Goal: Information Seeking & Learning: Learn about a topic

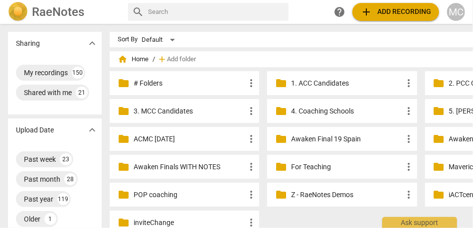
scroll to position [0, 38]
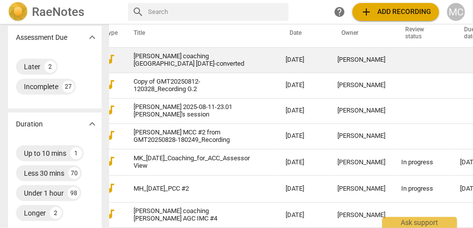
click at [142, 52] on td "[PERSON_NAME] coaching [GEOGRAPHIC_DATA] [DATE]-converted" at bounding box center [200, 59] width 156 height 25
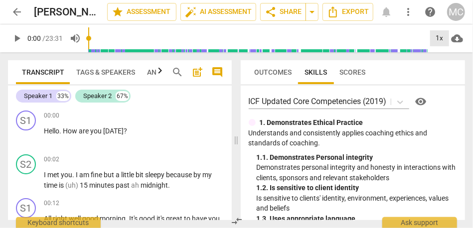
click at [434, 39] on div "1x" at bounding box center [439, 38] width 19 height 16
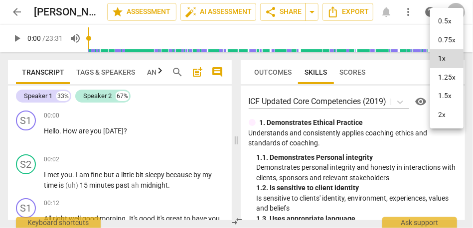
click at [454, 78] on li "1.25x" at bounding box center [446, 77] width 33 height 19
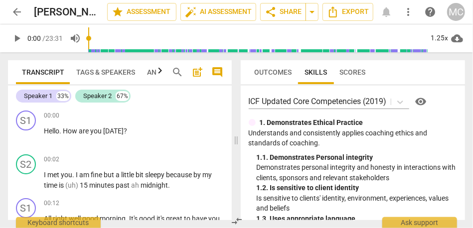
click at [18, 40] on span "play_arrow" at bounding box center [17, 38] width 12 height 12
type input "2"
click at [46, 132] on span "Hello" at bounding box center [51, 131] width 15 height 8
click at [46, 131] on span "Hello" at bounding box center [51, 131] width 15 height 8
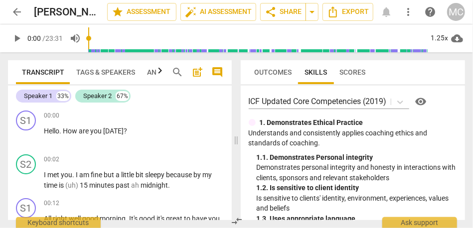
drag, startPoint x: 90, startPoint y: 38, endPoint x: 78, endPoint y: 38, distance: 12.0
click at [88, 38] on input "range" at bounding box center [258, 38] width 340 height 32
click at [15, 36] on span "play_arrow" at bounding box center [17, 38] width 12 height 12
click at [15, 36] on span "pause" at bounding box center [17, 38] width 12 height 12
type input "1"
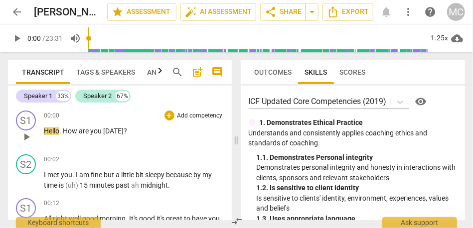
click at [43, 130] on div "S1 play_arrow pause" at bounding box center [30, 129] width 28 height 36
click at [46, 134] on span "Hello" at bounding box center [51, 131] width 15 height 8
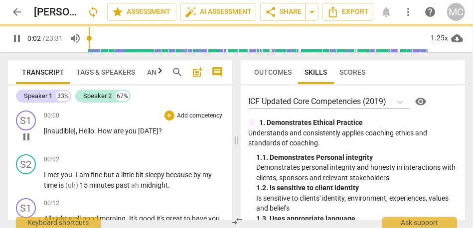
scroll to position [23, 0]
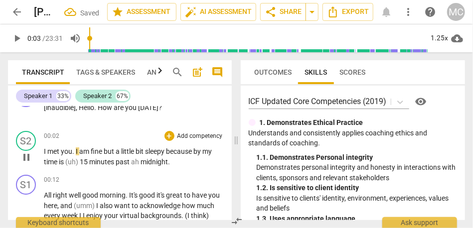
click at [49, 153] on span "met" at bounding box center [53, 152] width 13 height 8
type input "4"
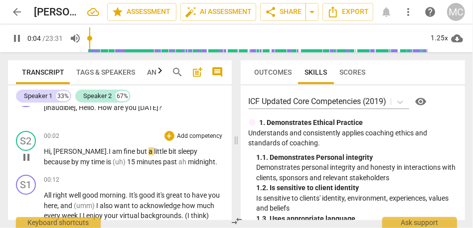
click at [124, 154] on span "fine" at bounding box center [130, 152] width 13 height 8
click at [71, 158] on span "because" at bounding box center [57, 162] width 27 height 8
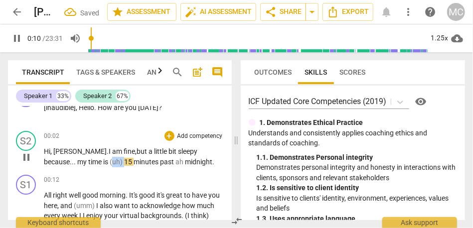
drag, startPoint x: 129, startPoint y: 161, endPoint x: 116, endPoint y: 162, distance: 13.0
click at [116, 162] on p "Hi, [PERSON_NAME]. I am fine, but a little bit sleepy because... my time is (uh…" at bounding box center [134, 157] width 180 height 20
click at [178, 163] on span "midnight" at bounding box center [184, 162] width 27 height 8
click at [136, 144] on div "00:02 + Add competency keyboard_arrow_right Hi, [PERSON_NAME]. I am fine, but a…" at bounding box center [134, 149] width 180 height 36
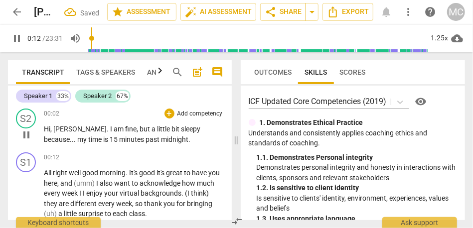
scroll to position [60, 0]
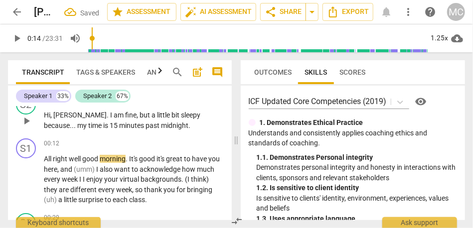
click at [161, 127] on span "midnight" at bounding box center [174, 126] width 27 height 8
type input "12"
click at [161, 127] on span "midnight" at bounding box center [174, 126] width 27 height 8
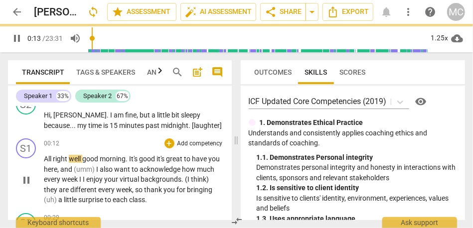
click at [72, 161] on span "well" at bounding box center [75, 159] width 13 height 8
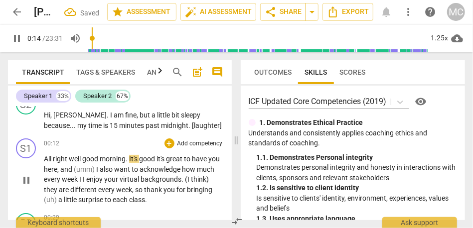
type input "15"
click at [56, 159] on span "right," at bounding box center [61, 159] width 16 height 8
click at [86, 161] on span "good" at bounding box center [90, 159] width 17 height 8
click at [161, 161] on span "it's" at bounding box center [161, 159] width 9 height 8
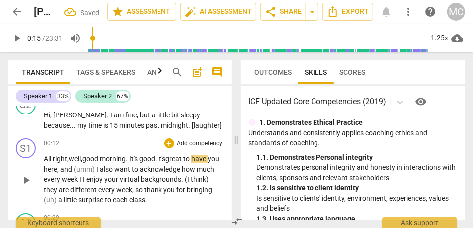
click at [166, 158] on span "It's" at bounding box center [161, 159] width 8 height 8
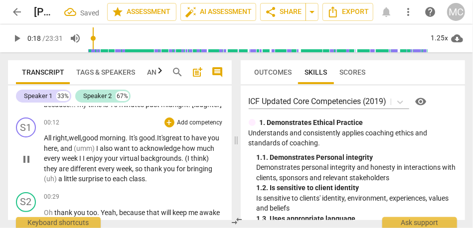
click at [208, 142] on span "you" at bounding box center [213, 138] width 11 height 8
click at [73, 151] on span "and" at bounding box center [66, 149] width 13 height 8
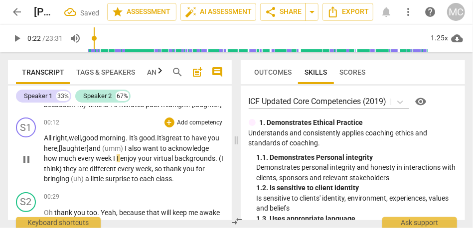
click at [120, 160] on span "I" at bounding box center [118, 159] width 3 height 8
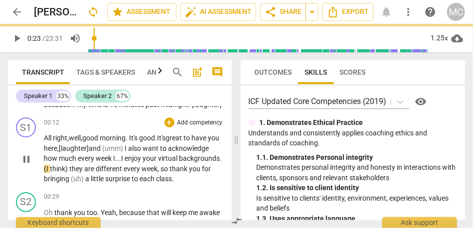
click at [84, 169] on span "they" at bounding box center [76, 169] width 15 height 8
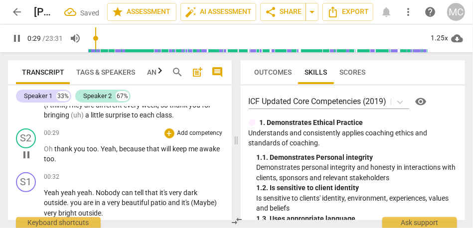
scroll to position [147, 0]
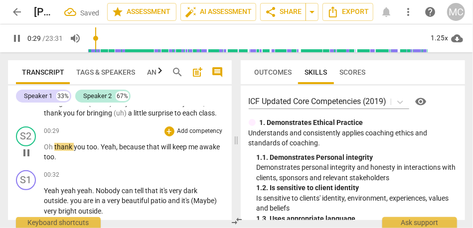
click at [54, 151] on span "Oh" at bounding box center [49, 147] width 10 height 8
type input "31"
click at [59, 151] on span "Thank" at bounding box center [64, 147] width 19 height 8
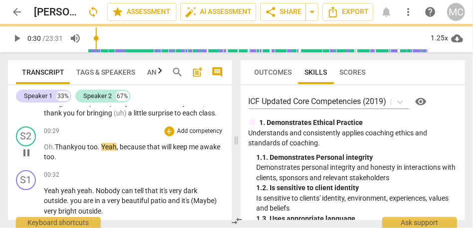
click at [80, 151] on span "you" at bounding box center [80, 147] width 13 height 8
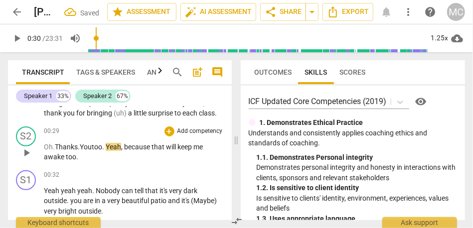
click at [72, 151] on span "Thanks." at bounding box center [67, 147] width 25 height 8
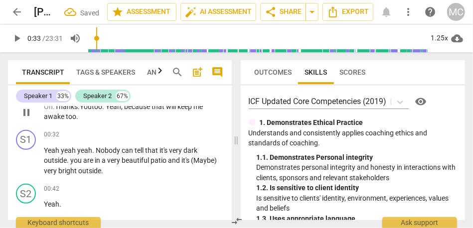
click at [66, 121] on span "too" at bounding box center [71, 117] width 10 height 8
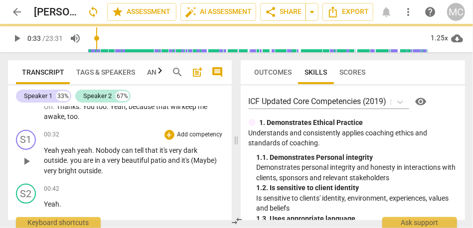
click at [44, 155] on span "Yeah" at bounding box center [52, 151] width 17 height 8
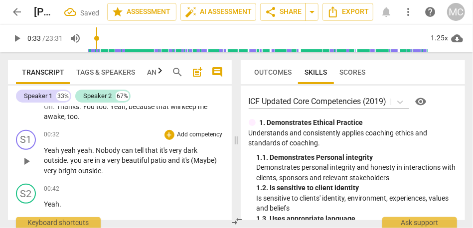
scroll to position [153, 0]
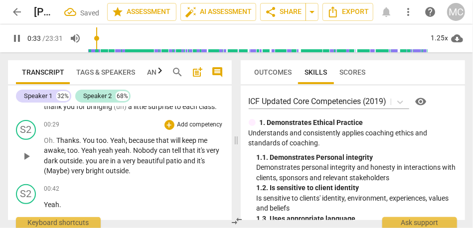
type input "34"
click at [98, 155] on span "yeah" at bounding box center [106, 151] width 16 height 8
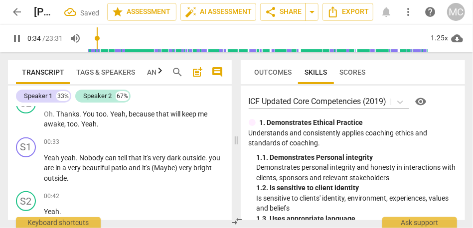
scroll to position [180, 0]
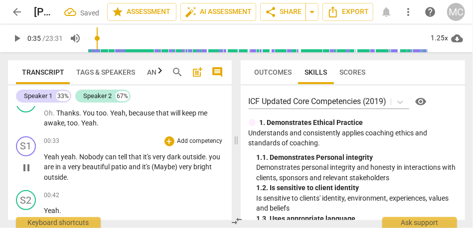
type input "35"
click at [61, 161] on span "yeah" at bounding box center [68, 157] width 15 height 8
click at [210, 161] on span "you" at bounding box center [215, 157] width 11 height 8
click at [179, 171] on span "(Maybe)" at bounding box center [165, 167] width 27 height 8
click at [217, 178] on p "Yeah. Yeah . Nobody can tell that it's very dark outside . Y ou are in a very b…" at bounding box center [134, 167] width 180 height 31
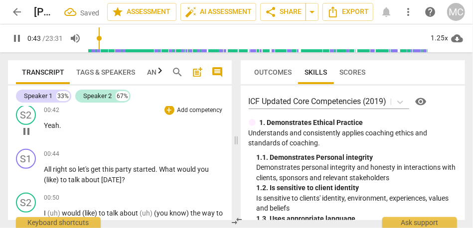
scroll to position [276, 0]
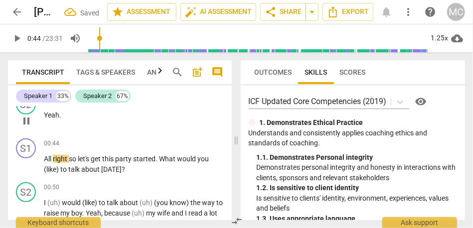
type input "45"
click at [56, 119] on span "Yeah" at bounding box center [51, 115] width 15 height 8
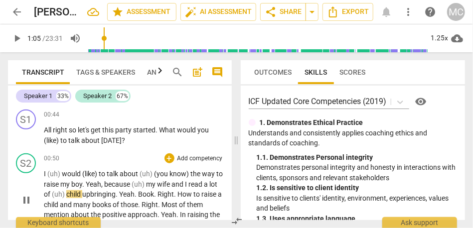
scroll to position [294, 0]
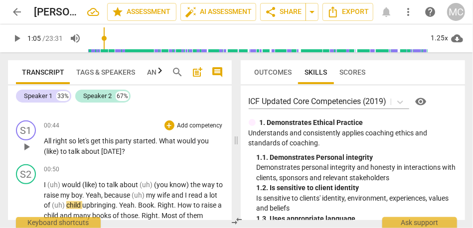
click at [49, 145] on span "All" at bounding box center [48, 141] width 9 height 8
click at [71, 145] on span "so" at bounding box center [73, 141] width 9 height 8
type input "46"
click at [45, 156] on span "(like)" at bounding box center [52, 152] width 16 height 8
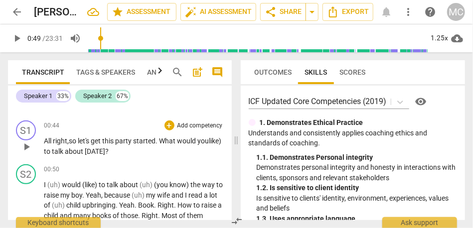
click at [52, 156] on span "to" at bounding box center [48, 152] width 8 height 8
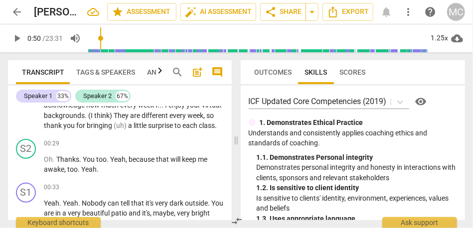
scroll to position [0, 0]
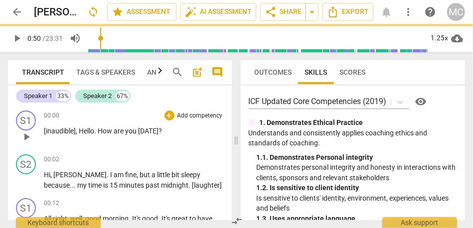
click at [189, 112] on p "Add competency" at bounding box center [199, 116] width 47 height 9
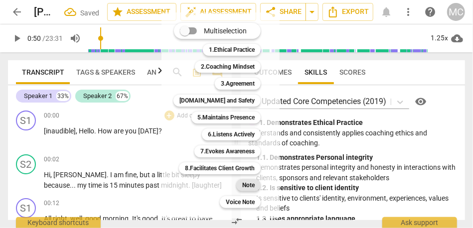
click at [243, 186] on b "Note" at bounding box center [248, 185] width 12 height 12
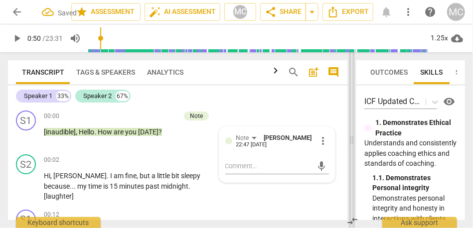
drag, startPoint x: 219, startPoint y: 140, endPoint x: 356, endPoint y: 140, distance: 137.1
click at [355, 140] on span at bounding box center [352, 140] width 6 height 176
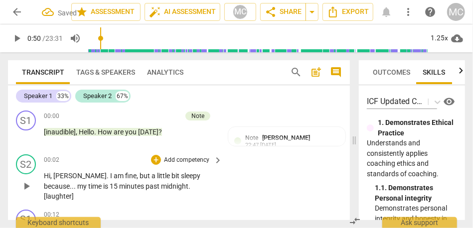
click at [188, 159] on p "Add competency" at bounding box center [186, 160] width 47 height 9
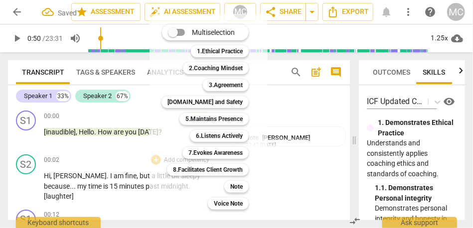
click at [242, 193] on div "Note 9" at bounding box center [241, 186] width 43 height 17
click at [238, 186] on b "Note" at bounding box center [236, 187] width 12 height 12
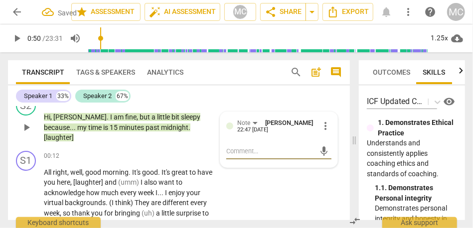
scroll to position [59, 0]
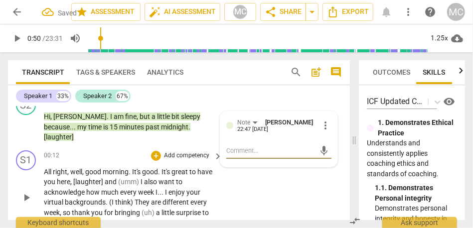
click at [189, 152] on p "Add competency" at bounding box center [186, 156] width 47 height 9
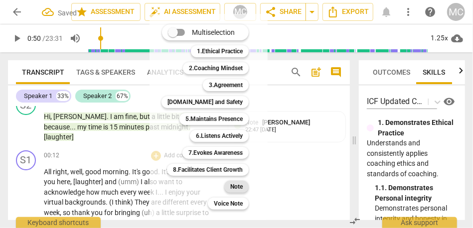
click at [236, 188] on b "Note" at bounding box center [236, 187] width 12 height 12
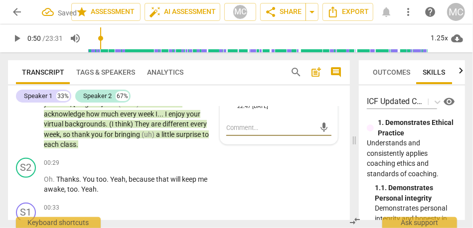
scroll to position [137, 0]
click at [189, 160] on p "Add competency" at bounding box center [186, 164] width 47 height 9
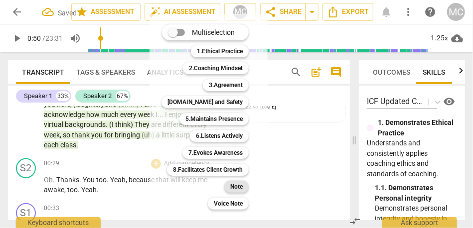
click at [238, 187] on b "Note" at bounding box center [236, 187] width 12 height 12
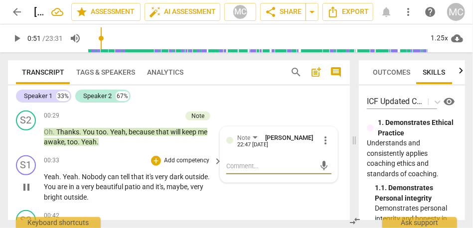
scroll to position [213, 0]
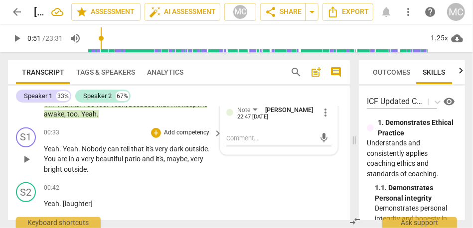
click at [192, 129] on p "Add competency" at bounding box center [186, 133] width 47 height 9
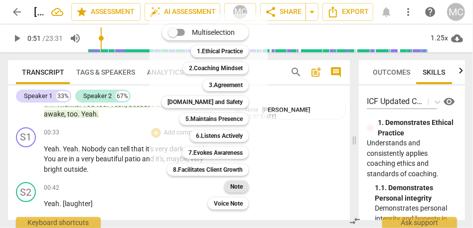
click at [236, 186] on b "Note" at bounding box center [236, 187] width 12 height 12
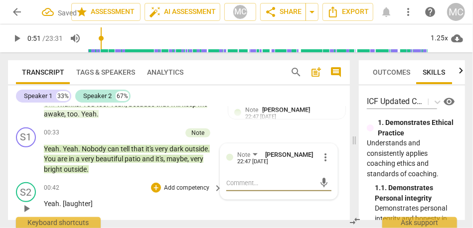
click at [190, 184] on p "Add competency" at bounding box center [186, 188] width 47 height 9
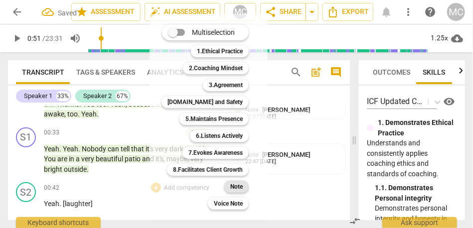
click at [238, 190] on b "Note" at bounding box center [236, 187] width 12 height 12
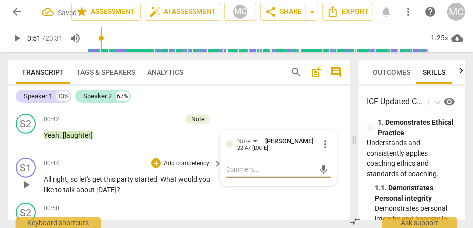
scroll to position [281, 0]
click at [187, 160] on p "Add competency" at bounding box center [186, 164] width 47 height 9
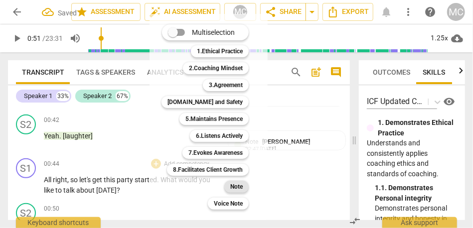
click at [227, 182] on div "Note" at bounding box center [236, 187] width 24 height 12
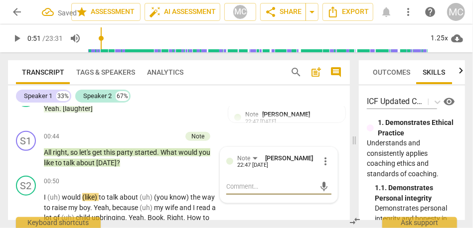
scroll to position [319, 0]
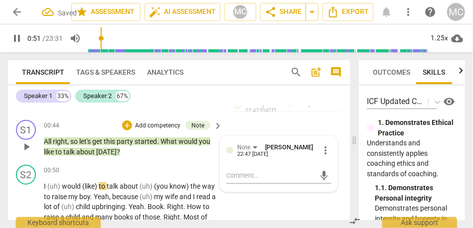
click at [103, 148] on span "[DATE]" at bounding box center [106, 152] width 20 height 8
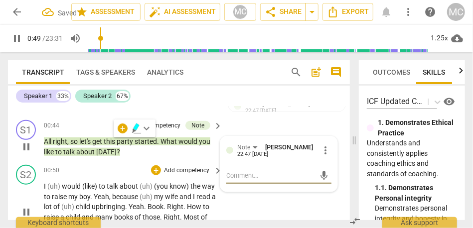
click at [60, 182] on span "(uh)" at bounding box center [54, 186] width 14 height 8
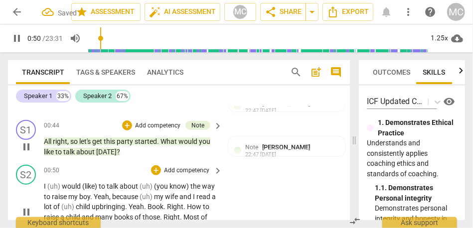
type input "51"
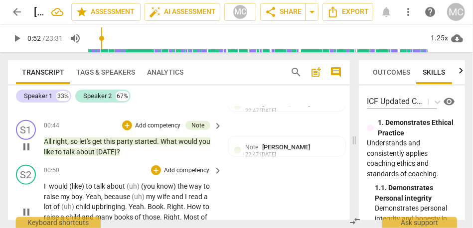
click at [86, 182] on span "to" at bounding box center [90, 186] width 8 height 8
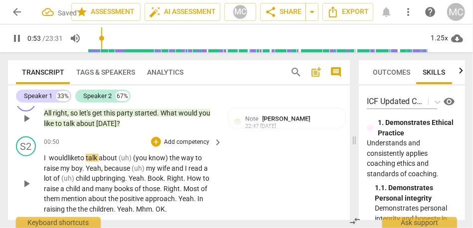
scroll to position [349, 0]
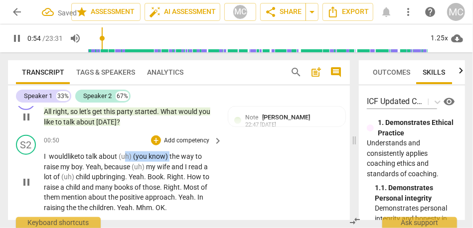
drag, startPoint x: 173, startPoint y: 148, endPoint x: 128, endPoint y: 148, distance: 44.4
click at [128, 152] on p "I would like to talk about (uh) (you know) the way to raise my boy . Yeah , bec…" at bounding box center [131, 182] width 174 height 61
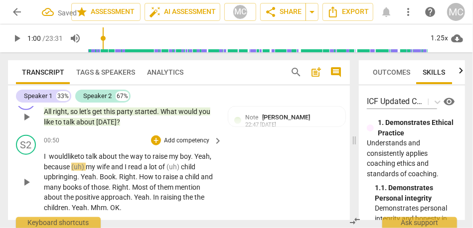
click at [169, 153] on span "raise" at bounding box center [161, 157] width 16 height 8
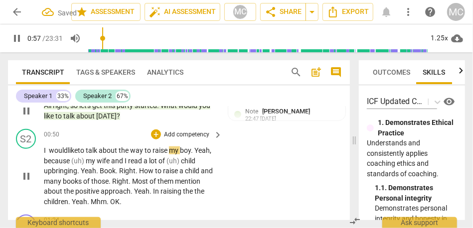
scroll to position [358, 0]
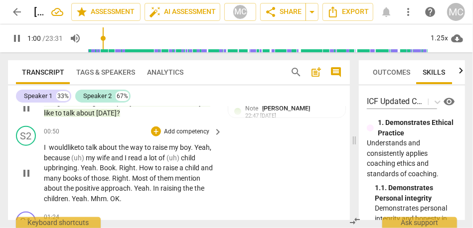
click at [185, 144] on span "boy" at bounding box center [185, 148] width 11 height 8
drag, startPoint x: 195, startPoint y: 138, endPoint x: 224, endPoint y: 136, distance: 29.0
click at [224, 136] on div "S2 play_arrow pause 00:50 + Add competency keyboard_arrow_right I would like to…" at bounding box center [179, 165] width 342 height 86
click at [168, 144] on span "raise" at bounding box center [161, 148] width 16 height 8
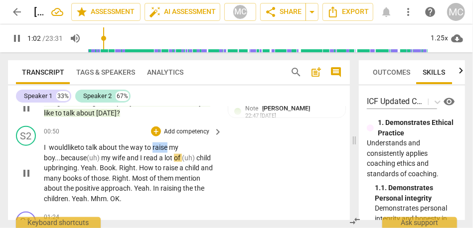
click at [168, 144] on span "raise" at bounding box center [161, 148] width 16 height 8
click at [101, 154] on span "(uh)" at bounding box center [94, 158] width 14 height 8
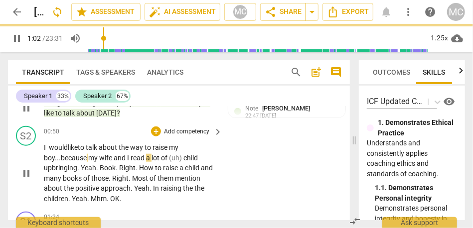
click at [186, 154] on span "child" at bounding box center [190, 158] width 14 height 8
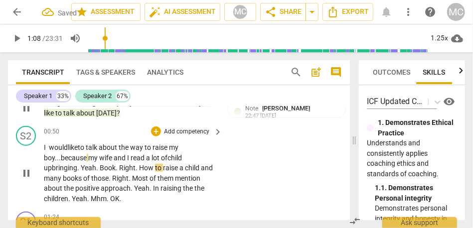
click at [97, 164] on span "." at bounding box center [97, 168] width 3 height 8
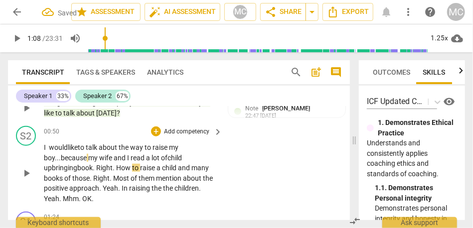
click at [94, 164] on span "." at bounding box center [94, 168] width 3 height 8
click at [110, 175] on span "Most" at bounding box center [101, 179] width 17 height 8
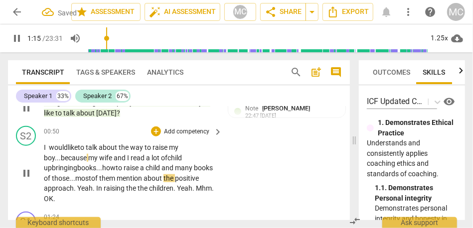
scroll to position [369, 0]
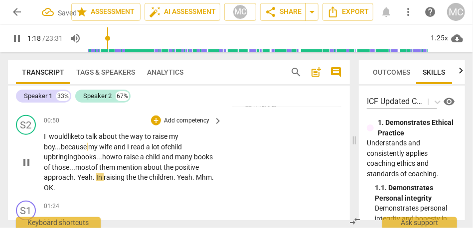
click at [96, 174] on span "." at bounding box center [94, 178] width 3 height 8
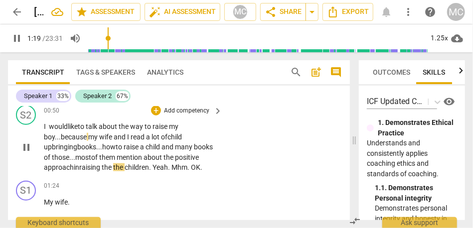
scroll to position [380, 0]
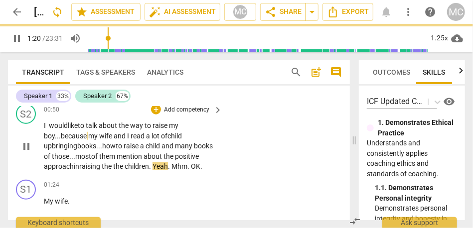
click at [102, 163] on span "raising" at bounding box center [90, 167] width 22 height 8
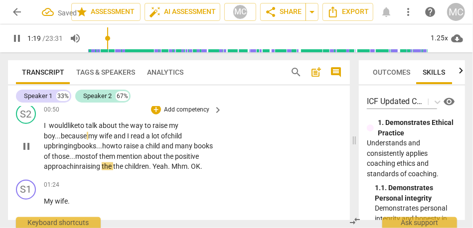
click at [149, 163] on span "children" at bounding box center [137, 167] width 24 height 8
click at [138, 163] on span "children" at bounding box center [125, 167] width 24 height 8
click at [176, 163] on span "Mhm" at bounding box center [168, 167] width 16 height 8
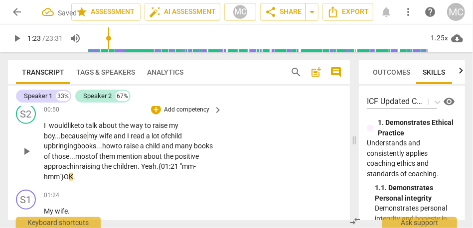
click at [78, 166] on span "mm-hmm"}" at bounding box center [120, 172] width 152 height 18
click at [53, 167] on span "mm-hmm"} Yeah." at bounding box center [130, 172] width 172 height 18
click at [66, 173] on span "O" at bounding box center [63, 177] width 5 height 8
click at [73, 163] on span "mm-hmm"} Yeah." at bounding box center [130, 172] width 172 height 18
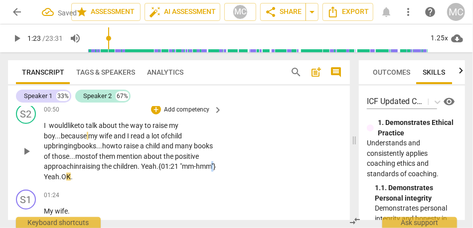
click at [73, 163] on span "mm-hmm"} Yeah." at bounding box center [130, 172] width 172 height 18
click at [66, 173] on span "O" at bounding box center [63, 177] width 5 height 8
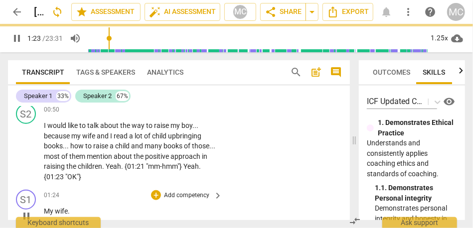
click at [45, 207] on span "My" at bounding box center [49, 211] width 11 height 8
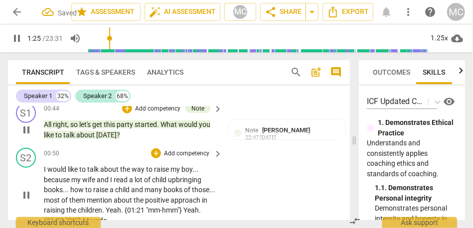
scroll to position [397, 0]
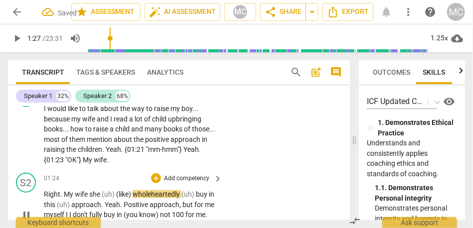
type input "88"
drag, startPoint x: 134, startPoint y: 185, endPoint x: 51, endPoint y: 186, distance: 82.3
click at [51, 189] on p "Right . My wife she (uh) (like) wholeheartedly (uh) buy in this (uh) approach .…" at bounding box center [131, 214] width 174 height 51
click at [105, 201] on span "Yeah" at bounding box center [112, 205] width 15 height 8
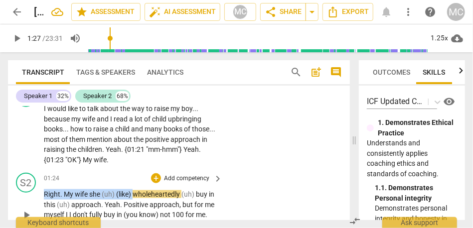
drag, startPoint x: 134, startPoint y: 184, endPoint x: 29, endPoint y: 184, distance: 104.7
click at [29, 184] on div "S2 play_arrow pause 01:24 + Add competency keyboard_arrow_right Right . My wife…" at bounding box center [179, 207] width 342 height 76
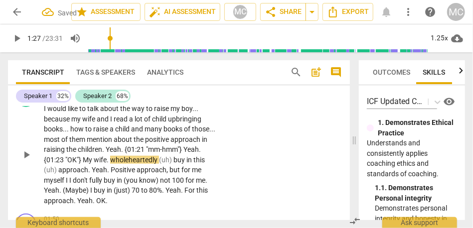
click at [152, 156] on span "wholeheartedly" at bounding box center [134, 160] width 49 height 8
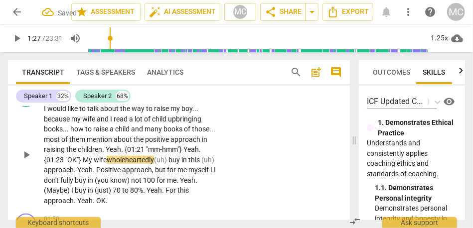
click at [107, 156] on span "wife" at bounding box center [100, 160] width 13 height 8
drag, startPoint x: 198, startPoint y: 149, endPoint x: 227, endPoint y: 149, distance: 28.9
click at [227, 149] on div "S2 play_arrow pause 00:50 + Add competency keyboard_arrow_right I would like to…" at bounding box center [179, 146] width 342 height 127
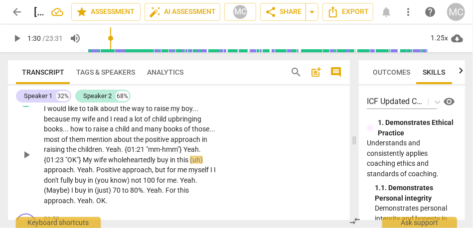
click at [157, 156] on span "wholeheartedly" at bounding box center [132, 160] width 49 height 8
click at [122, 166] on span "Positive" at bounding box center [109, 170] width 26 height 8
click at [108, 156] on span "wife" at bounding box center [101, 160] width 14 height 8
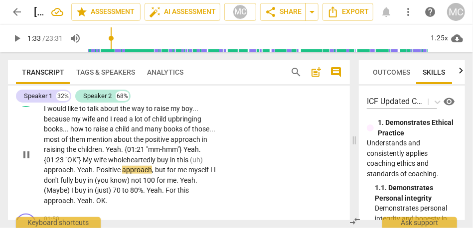
click at [108, 156] on span "wife" at bounding box center [101, 160] width 14 height 8
click at [170, 156] on span "buy" at bounding box center [163, 160] width 13 height 8
type input "87"
click at [74, 166] on span "approach" at bounding box center [59, 170] width 30 height 8
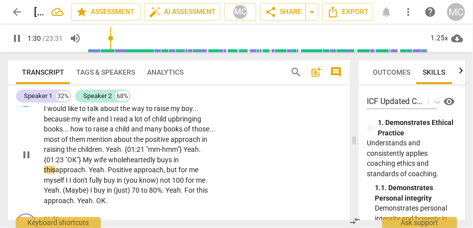
click at [116, 166] on span "Positive" at bounding box center [121, 170] width 26 height 8
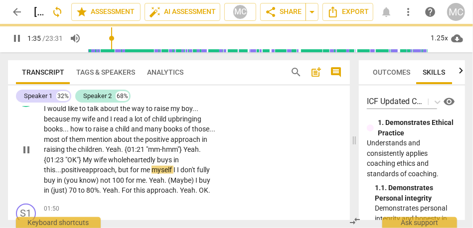
click at [152, 166] on span "me" at bounding box center [146, 170] width 11 height 8
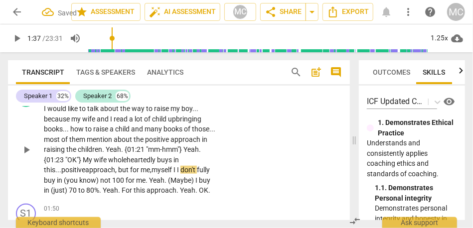
click at [177, 166] on span "I" at bounding box center [175, 170] width 3 height 8
click at [178, 166] on span "I" at bounding box center [176, 170] width 3 height 8
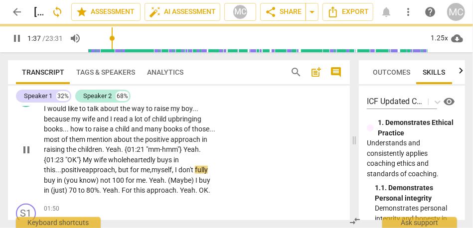
click at [112, 176] on span "not" at bounding box center [106, 180] width 12 height 8
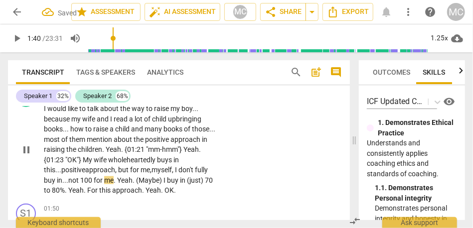
click at [94, 176] on span "100" at bounding box center [86, 180] width 13 height 8
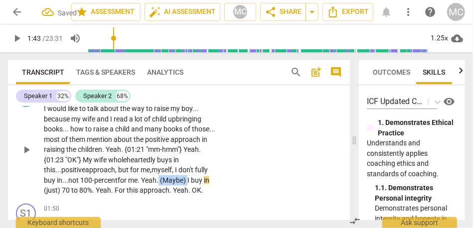
drag, startPoint x: 204, startPoint y: 171, endPoint x: 176, endPoint y: 171, distance: 27.9
click at [176, 171] on p "I would like to talk about the way to raise my boy . . . because my wife and I …" at bounding box center [131, 150] width 174 height 92
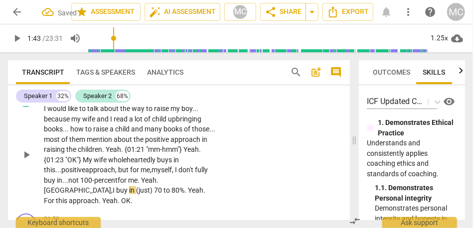
click at [116, 186] on span "buy" at bounding box center [122, 190] width 13 height 8
click at [136, 186] on span "(just)" at bounding box center [145, 190] width 18 height 8
click at [146, 186] on span "to" at bounding box center [150, 190] width 8 height 8
click at [154, 186] on span "80%" at bounding box center [160, 190] width 13 height 8
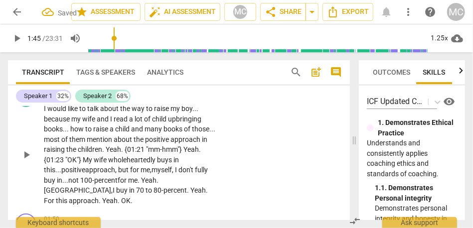
click at [146, 186] on span "to" at bounding box center [150, 190] width 8 height 8
click at [116, 186] on span "buy" at bounding box center [122, 190] width 13 height 8
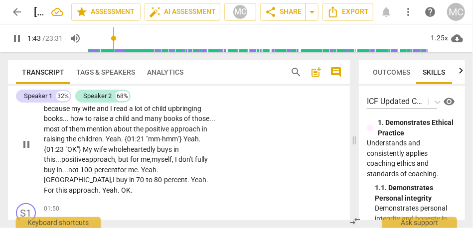
scroll to position [411, 0]
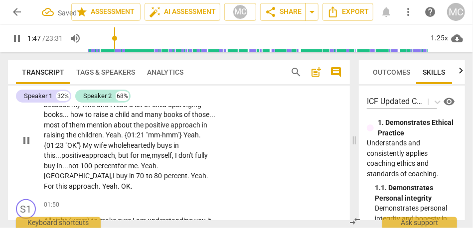
click at [206, 172] on span "." at bounding box center [207, 176] width 2 height 8
click at [106, 182] on span "OK" at bounding box center [100, 186] width 9 height 8
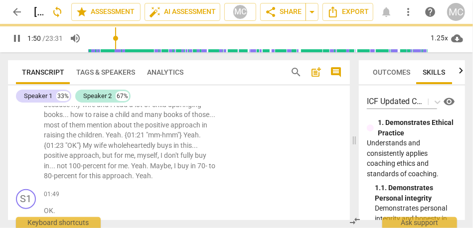
scroll to position [455, 0]
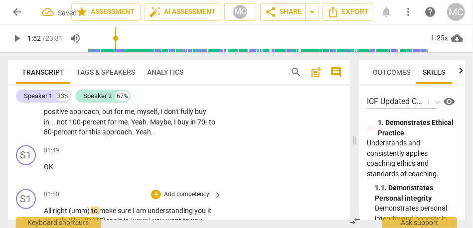
click at [44, 207] on span "All" at bounding box center [48, 211] width 9 height 8
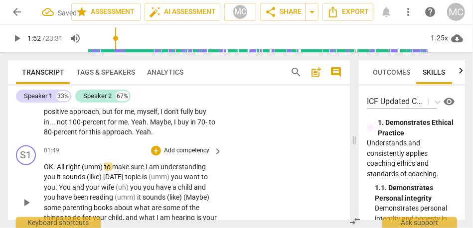
click at [51, 163] on span "OK" at bounding box center [48, 167] width 9 height 8
click at [83, 163] on span "(umm)" at bounding box center [93, 167] width 22 height 8
type input "111"
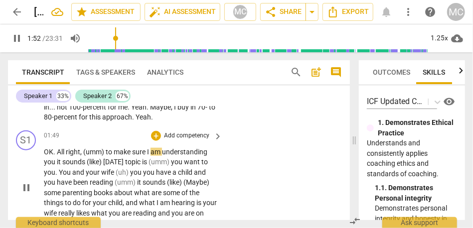
scroll to position [472, 0]
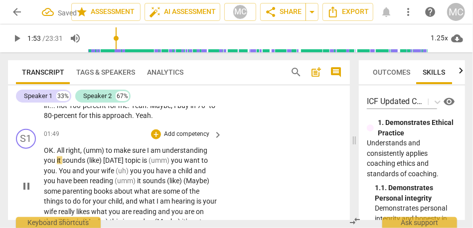
click at [57, 157] on span "it" at bounding box center [59, 161] width 5 height 8
click at [105, 157] on span "[DATE]" at bounding box center [114, 161] width 22 height 8
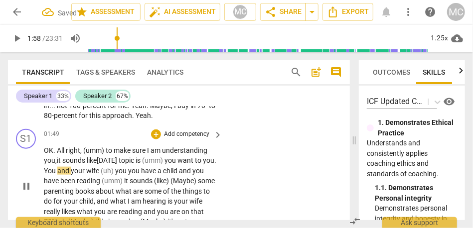
click at [165, 157] on span "(umm)" at bounding box center [153, 161] width 22 height 8
click at [136, 157] on span "topic" at bounding box center [127, 161] width 17 height 8
click at [203, 157] on span "to" at bounding box center [199, 161] width 8 height 8
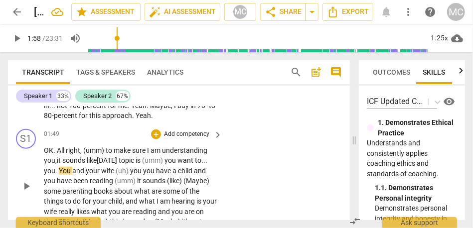
click at [61, 167] on span "You" at bounding box center [65, 171] width 13 height 8
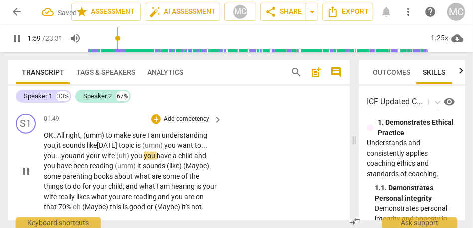
click at [116, 152] on span "wife" at bounding box center [109, 156] width 14 height 8
click at [110, 152] on span "wife..." at bounding box center [111, 156] width 19 height 8
click at [152, 150] on p "OK . All right, ( umm) to make sure I am understanding you, it sounds like [DAT…" at bounding box center [131, 172] width 174 height 82
click at [115, 162] on span "reading" at bounding box center [102, 166] width 25 height 8
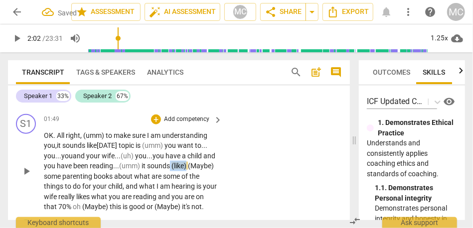
drag, startPoint x: 185, startPoint y: 155, endPoint x: 224, endPoint y: 155, distance: 38.9
click at [224, 155] on div "S1 play_arrow pause 01:49 + Add competency keyboard_arrow_right OK . All right,…" at bounding box center [179, 163] width 342 height 106
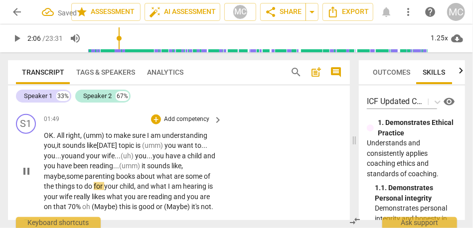
click at [144, 173] on span "about" at bounding box center [147, 177] width 20 height 8
click at [159, 173] on span "what" at bounding box center [165, 177] width 17 height 8
click at [137, 182] on span "," at bounding box center [135, 186] width 3 height 8
click at [165, 182] on span "what" at bounding box center [162, 186] width 17 height 8
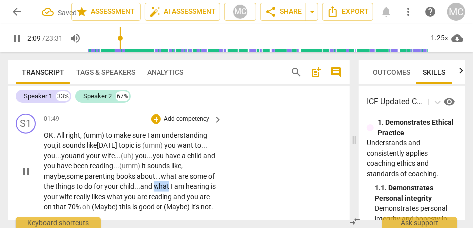
click at [165, 182] on span "what" at bounding box center [162, 186] width 17 height 8
click at [205, 188] on p "OK . All right, ( umm) to make sure I am understanding you, it sounds like [DAT…" at bounding box center [131, 172] width 174 height 82
click at [124, 193] on span "what" at bounding box center [115, 197] width 17 height 8
click at [82, 203] on span "70%" at bounding box center [75, 207] width 14 height 8
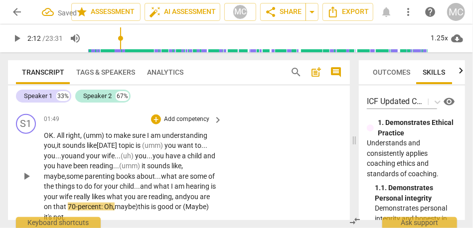
click at [115, 203] on span "70-percent: Oh," at bounding box center [91, 207] width 47 height 8
click at [142, 203] on span "maybe)" at bounding box center [129, 207] width 23 height 8
click at [118, 203] on span "70-percent: «Oh," at bounding box center [93, 207] width 50 height 8
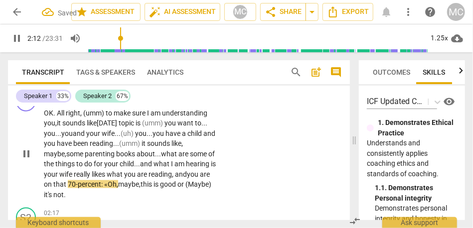
scroll to position [510, 0]
click at [177, 184] on span "or" at bounding box center [181, 184] width 8 height 8
click at [185, 185] on span "(Maybe)" at bounding box center [198, 184] width 26 height 8
click at [209, 186] on span "it's" at bounding box center [213, 184] width 8 height 8
click at [182, 186] on p "OK . All right, ( umm) to make sure I am understanding you, it sounds like [DAT…" at bounding box center [131, 154] width 174 height 92
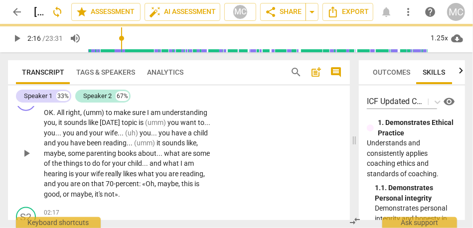
click at [216, 149] on div "OK . All right , (umm) to make sure I am understanding you , it sounds like [DA…" at bounding box center [133, 154] width 179 height 92
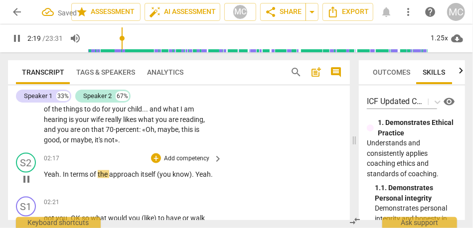
scroll to position [564, 0]
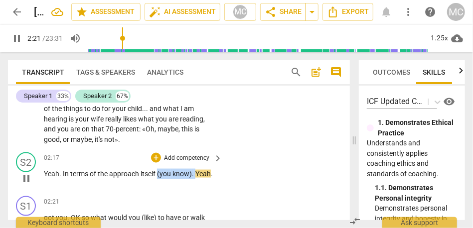
drag, startPoint x: 195, startPoint y: 166, endPoint x: 158, endPoint y: 165, distance: 37.4
click at [158, 169] on p "Yeah . In terms of the approach itself (you know) . Yeah ." at bounding box center [131, 174] width 174 height 10
type input "142"
click at [170, 170] on span "Yeah" at bounding box center [165, 174] width 15 height 8
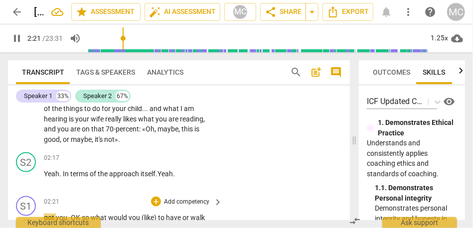
click at [49, 214] on span "got" at bounding box center [50, 218] width 12 height 8
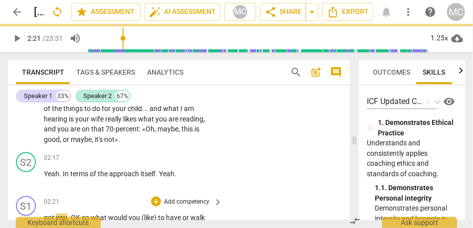
type input "142"
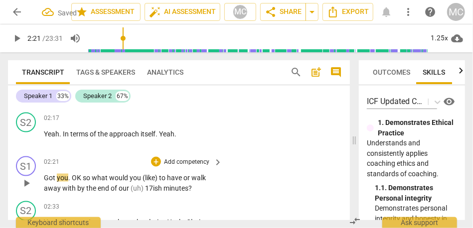
scroll to position [604, 0]
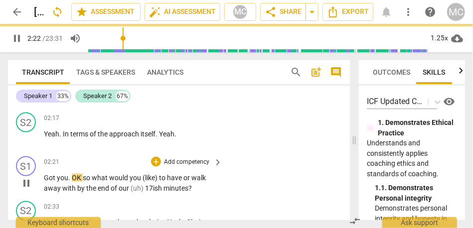
click at [83, 174] on span "so" at bounding box center [87, 178] width 9 height 8
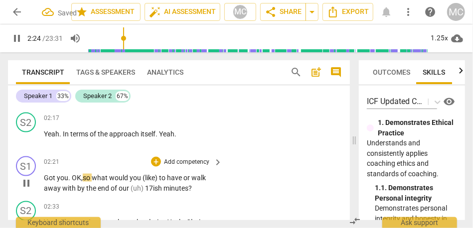
click at [145, 174] on span "(like)" at bounding box center [151, 178] width 16 height 8
click at [156, 174] on span "like)" at bounding box center [150, 178] width 14 height 8
click at [131, 184] on span "(uh)" at bounding box center [138, 188] width 14 height 8
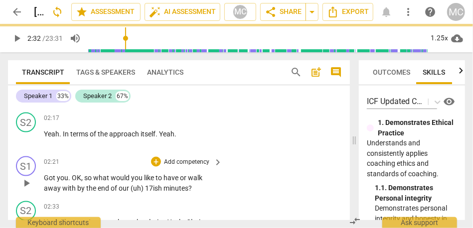
click at [196, 158] on p "Add competency" at bounding box center [186, 162] width 47 height 9
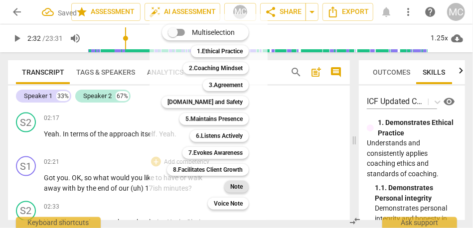
click at [238, 187] on b "Note" at bounding box center [236, 187] width 12 height 12
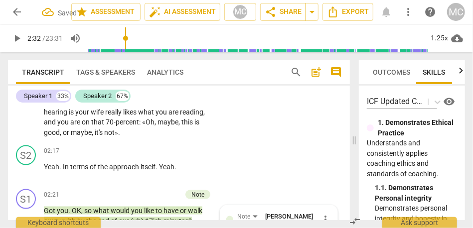
scroll to position [570, 0]
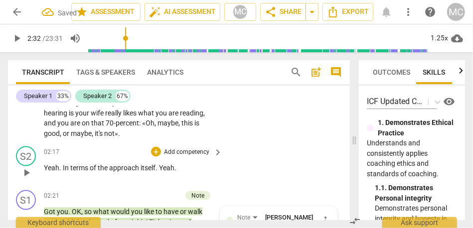
click at [186, 148] on p "Add competency" at bounding box center [186, 152] width 47 height 9
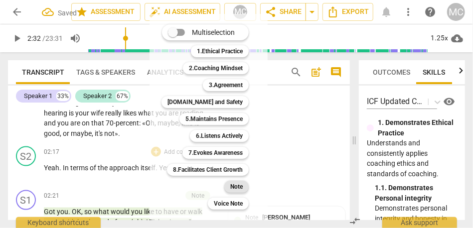
click at [237, 187] on b "Note" at bounding box center [236, 187] width 12 height 12
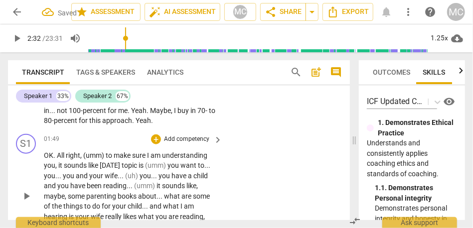
scroll to position [456, 0]
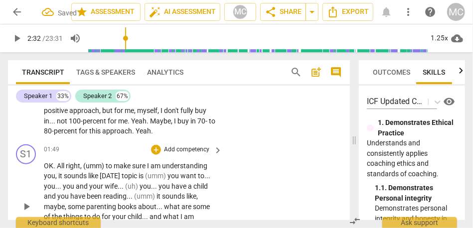
click at [182, 146] on p "Add competency" at bounding box center [186, 150] width 47 height 9
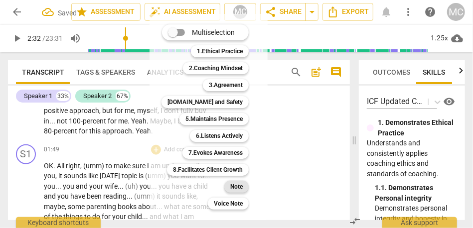
click at [234, 188] on b "Note" at bounding box center [236, 187] width 12 height 12
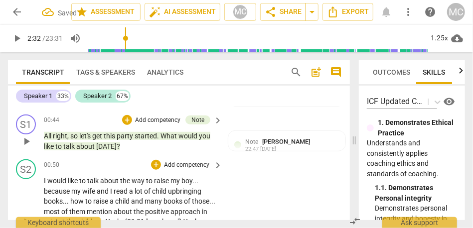
scroll to position [324, 0]
click at [180, 162] on p "Add competency" at bounding box center [186, 166] width 47 height 9
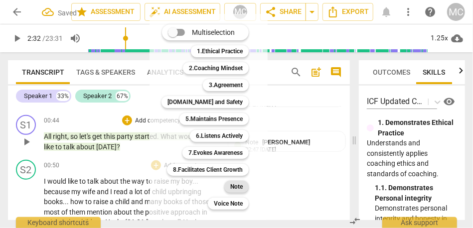
click at [227, 188] on div "Note" at bounding box center [236, 187] width 24 height 12
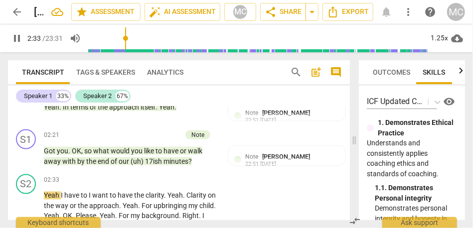
scroll to position [645, 0]
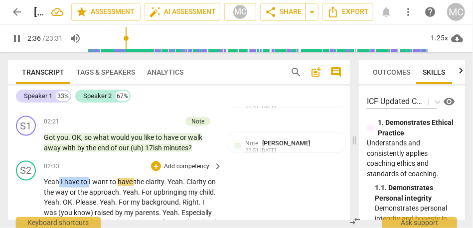
drag, startPoint x: 89, startPoint y: 171, endPoint x: 59, endPoint y: 171, distance: 29.4
type input "156"
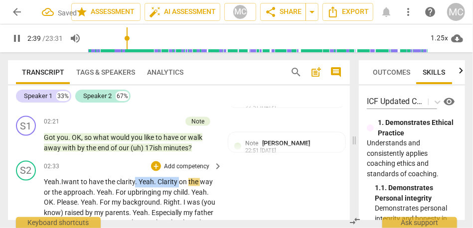
drag, startPoint x: 181, startPoint y: 173, endPoint x: 138, endPoint y: 172, distance: 43.4
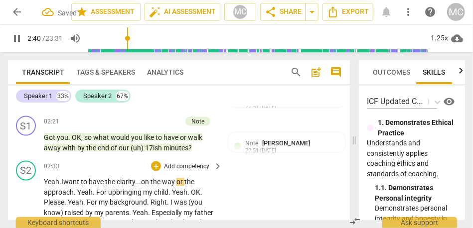
click at [173, 178] on span "way" at bounding box center [169, 182] width 14 height 8
click at [95, 189] on span "." at bounding box center [94, 193] width 3 height 8
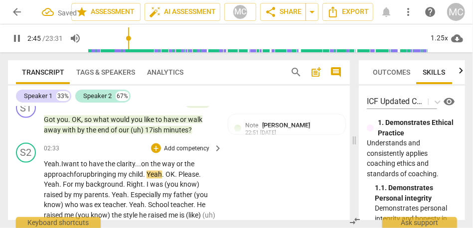
scroll to position [665, 0]
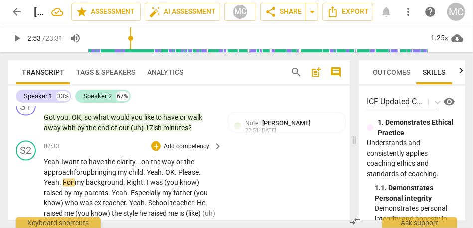
click at [105, 169] on span "upbringing" at bounding box center [100, 173] width 35 height 8
click at [169, 169] on span "OK" at bounding box center [170, 173] width 9 height 8
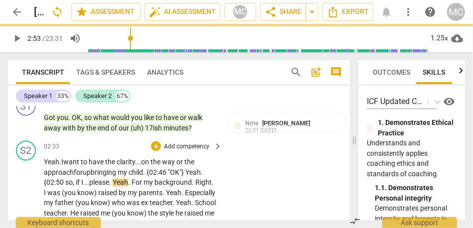
click at [113, 179] on span "." at bounding box center [110, 183] width 3 height 8
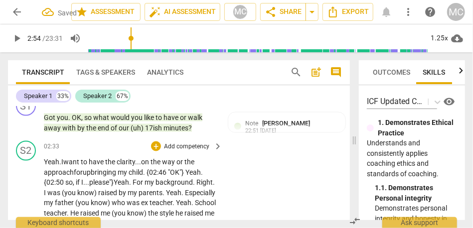
click at [138, 179] on span "For" at bounding box center [139, 183] width 12 height 8
drag, startPoint x: 65, startPoint y: 182, endPoint x: 41, endPoint y: 182, distance: 23.9
click at [62, 189] on span "was" at bounding box center [54, 193] width 14 height 8
drag, startPoint x: 64, startPoint y: 183, endPoint x: 36, endPoint y: 183, distance: 27.4
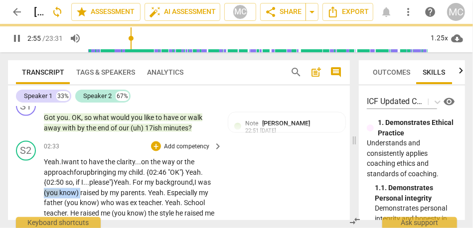
drag, startPoint x: 95, startPoint y: 183, endPoint x: 59, endPoint y: 183, distance: 35.9
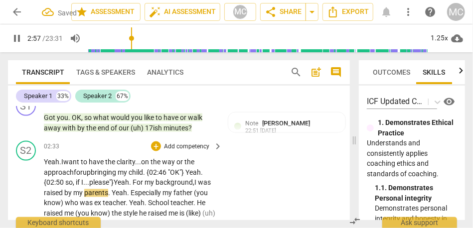
click at [131, 189] on span "." at bounding box center [128, 193] width 3 height 8
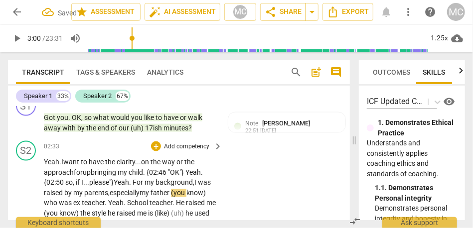
click at [140, 189] on span "especially" at bounding box center [125, 193] width 30 height 8
drag, startPoint x: 155, startPoint y: 194, endPoint x: 120, endPoint y: 194, distance: 35.4
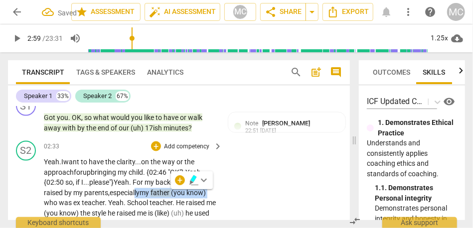
drag, startPoint x: 65, startPoint y: 193, endPoint x: 151, endPoint y: 187, distance: 85.9
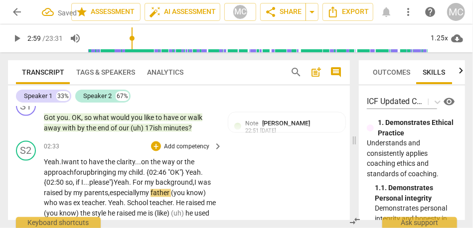
click at [176, 199] on span "." at bounding box center [174, 203] width 3 height 8
drag, startPoint x: 64, startPoint y: 194, endPoint x: 188, endPoint y: 180, distance: 124.9
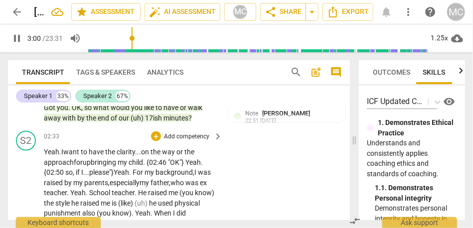
scroll to position [676, 0]
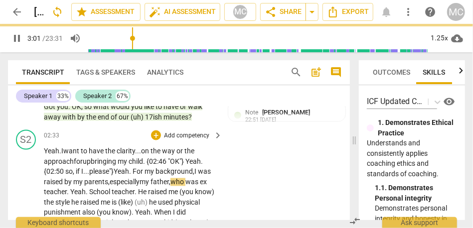
click at [200, 183] on span "ex" at bounding box center [203, 182] width 7 height 8
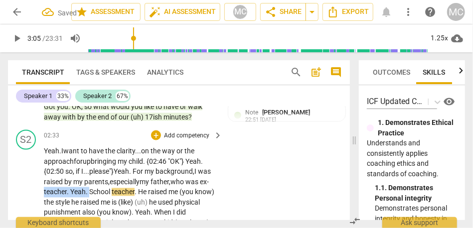
drag, startPoint x: 112, startPoint y: 181, endPoint x: 68, endPoint y: 181, distance: 44.4
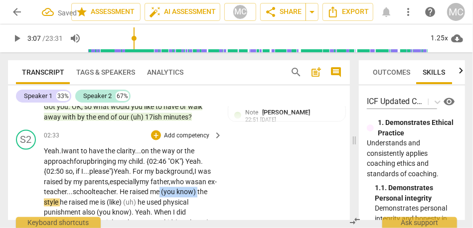
drag, startPoint x: 64, startPoint y: 194, endPoint x: 196, endPoint y: 184, distance: 132.0
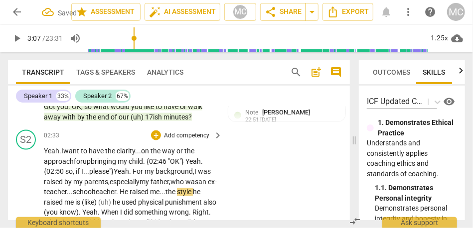
click at [150, 188] on span "raised" at bounding box center [140, 192] width 20 height 8
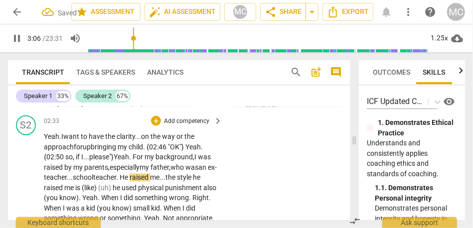
scroll to position [695, 0]
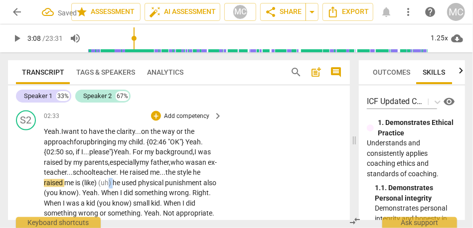
click at [166, 169] on span "me..." at bounding box center [157, 173] width 15 height 8
click at [177, 173] on span "style" at bounding box center [185, 173] width 16 height 8
drag, startPoint x: 141, startPoint y: 173, endPoint x: 108, endPoint y: 173, distance: 32.9
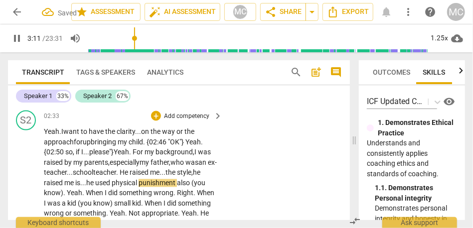
click at [174, 189] on span "wrong" at bounding box center [164, 193] width 20 height 8
click at [139, 179] on span "physical" at bounding box center [125, 183] width 27 height 8
click at [177, 184] on span "also" at bounding box center [184, 183] width 14 height 8
click at [139, 184] on span "punishment," at bounding box center [158, 183] width 38 height 8
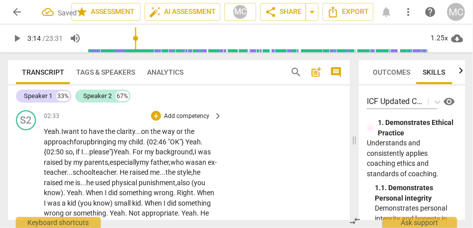
click at [139, 184] on span "punishment," at bounding box center [158, 183] width 38 height 8
drag, startPoint x: 157, startPoint y: 183, endPoint x: 97, endPoint y: 181, distance: 60.3
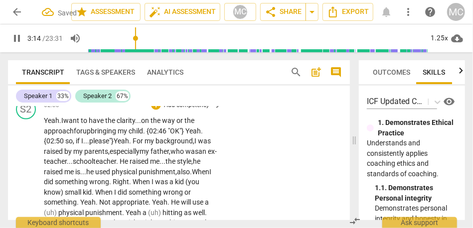
scroll to position [709, 0]
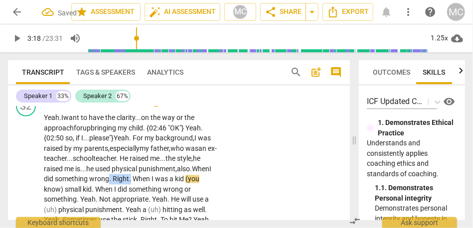
drag, startPoint x: 189, startPoint y: 171, endPoint x: 226, endPoint y: 171, distance: 36.4
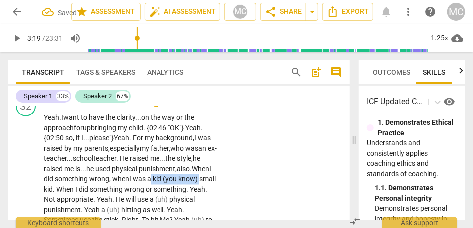
drag, startPoint x: 112, startPoint y: 178, endPoint x: 62, endPoint y: 176, distance: 49.9
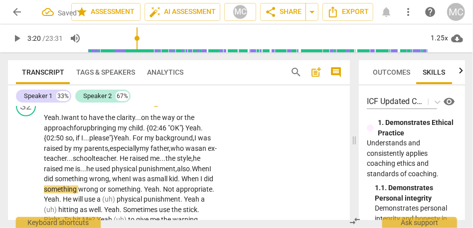
click at [112, 176] on span at bounding box center [111, 180] width 1 height 8
click at [129, 176] on span "when" at bounding box center [120, 180] width 17 height 8
click at [163, 189] on span "Not" at bounding box center [169, 190] width 13 height 8
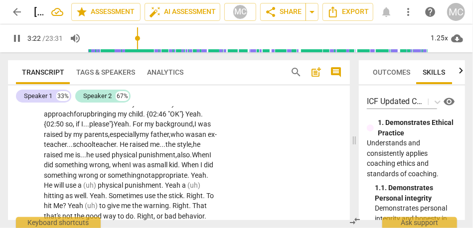
scroll to position [733, 0]
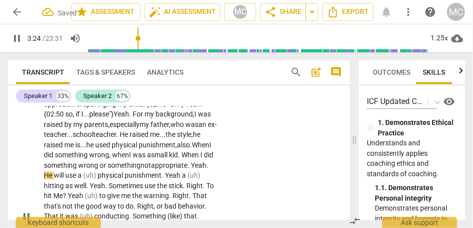
click at [54, 172] on span "He" at bounding box center [49, 176] width 10 height 8
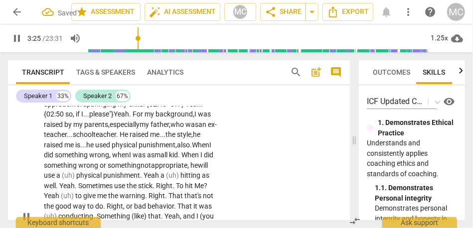
click at [103, 172] on span "physical" at bounding box center [89, 176] width 27 height 8
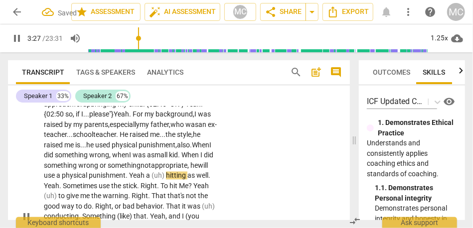
click at [166, 176] on span "hitting" at bounding box center [176, 176] width 21 height 8
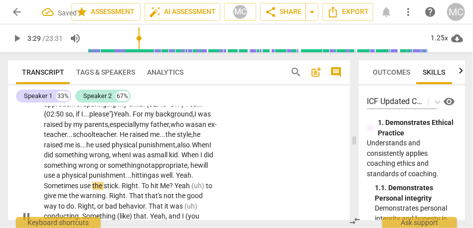
click at [132, 175] on span "hitting" at bounding box center [142, 176] width 20 height 8
click at [80, 182] on span "Sometimes" at bounding box center [62, 186] width 36 height 8
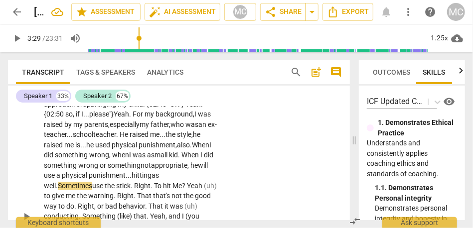
click at [58, 182] on span "well." at bounding box center [51, 186] width 14 height 8
click at [92, 182] on span "Sometimes" at bounding box center [75, 186] width 34 height 8
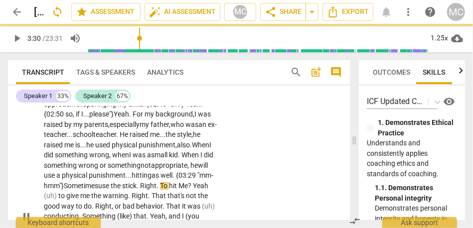
click at [104, 188] on span "use" at bounding box center [104, 186] width 12 height 8
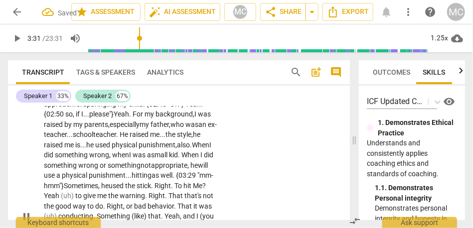
click at [180, 187] on span "To" at bounding box center [179, 186] width 9 height 8
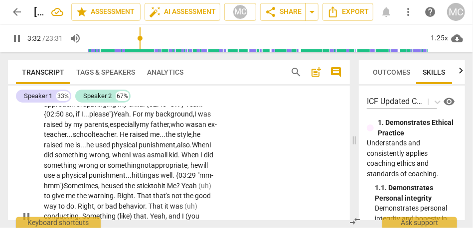
click at [191, 185] on span "Yeah" at bounding box center [189, 186] width 17 height 8
drag, startPoint x: 176, startPoint y: 186, endPoint x: 233, endPoint y: 186, distance: 56.8
click at [233, 186] on div "S2 play_arrow pause 02:33 + Add competency keyboard_arrow_right Yeah. I want to…" at bounding box center [179, 209] width 342 height 280
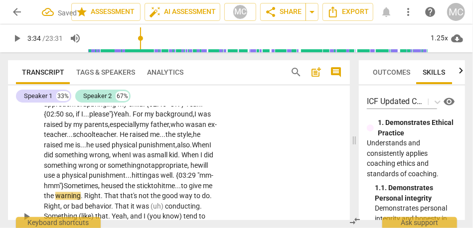
click at [158, 182] on span "to" at bounding box center [154, 186] width 6 height 8
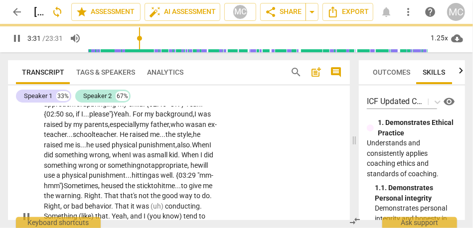
scroll to position [754, 0]
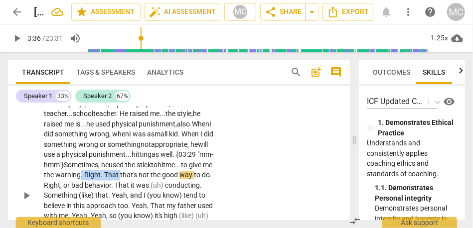
drag, startPoint x: 131, startPoint y: 176, endPoint x: 92, endPoint y: 176, distance: 38.9
click at [92, 176] on p "Yeah. I want to have the clarity... on the way or the approach for upbringing m…" at bounding box center [131, 196] width 174 height 256
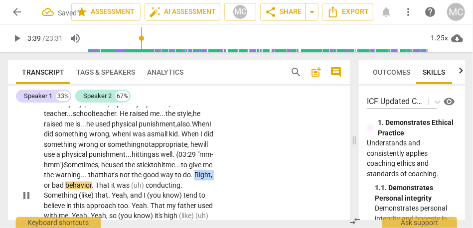
drag, startPoint x: 63, startPoint y: 185, endPoint x: 42, endPoint y: 184, distance: 20.9
click at [42, 184] on div "S2 play_arrow pause 02:33 + Add competency keyboard_arrow_right Yeah. I want to…" at bounding box center [179, 188] width 342 height 280
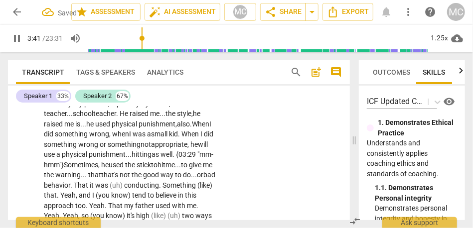
click at [90, 186] on span "That" at bounding box center [82, 186] width 16 height 8
click at [159, 187] on span "conducting" at bounding box center [141, 186] width 35 height 8
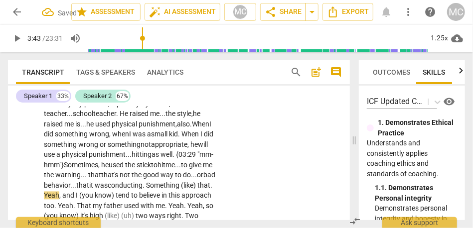
click at [146, 184] on span "." at bounding box center [144, 186] width 3 height 8
click at [178, 190] on span "(like)" at bounding box center [186, 186] width 16 height 8
click at [178, 190] on span "like)" at bounding box center [185, 186] width 14 height 8
click at [261, 175] on div "S2 play_arrow pause 02:33 + Add competency keyboard_arrow_right Yeah. I want to…" at bounding box center [179, 183] width 342 height 270
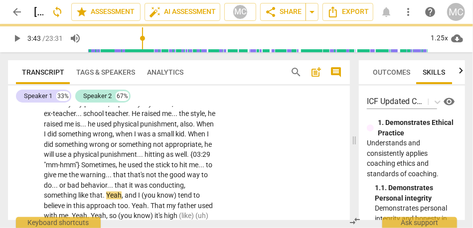
scroll to position [748, 0]
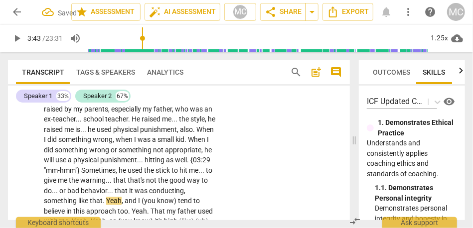
click at [135, 187] on span "it" at bounding box center [131, 191] width 5 height 8
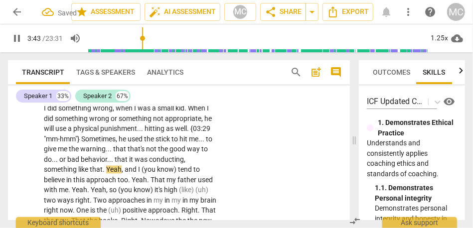
scroll to position [780, 0]
type input "226"
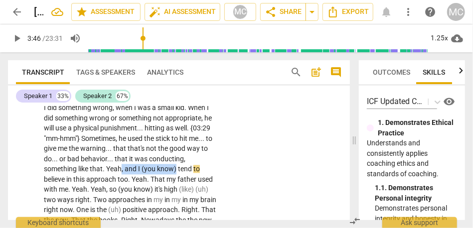
drag, startPoint x: 160, startPoint y: 161, endPoint x: 222, endPoint y: 161, distance: 62.3
click at [222, 161] on div "S2 play_arrow pause 02:33 + Add competency keyboard_arrow_right Yeah . I want t…" at bounding box center [179, 161] width 342 height 280
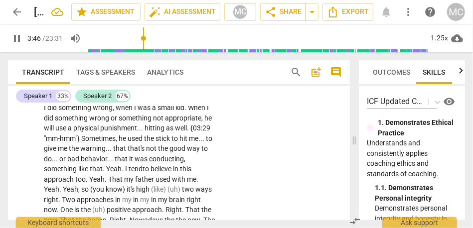
click at [143, 166] on span "tend" at bounding box center [136, 170] width 14 height 8
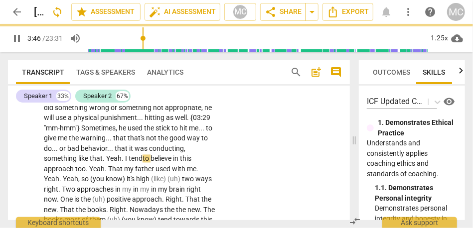
scroll to position [791, 0]
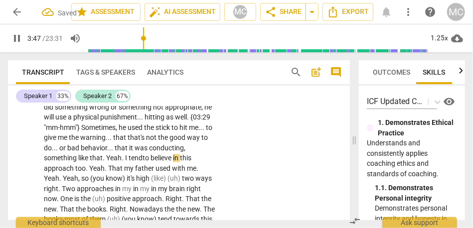
click at [75, 165] on span "approach" at bounding box center [59, 169] width 31 height 8
drag, startPoint x: 130, startPoint y: 158, endPoint x: 109, endPoint y: 157, distance: 20.5
click at [109, 157] on p "Yeah . I want to have the clarity . . . on the way or the approach for upbringi…" at bounding box center [131, 159] width 174 height 256
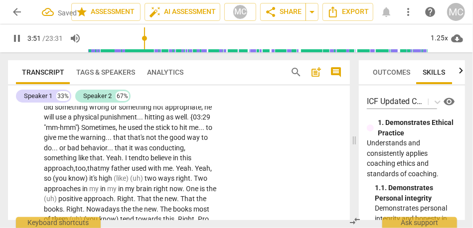
click at [120, 154] on p "Yeah . I want to have the clarity . . . on the way or the approach for upbringi…" at bounding box center [131, 153] width 174 height 245
click at [111, 165] on span "my" at bounding box center [105, 169] width 11 height 8
click at [173, 165] on span "me" at bounding box center [167, 169] width 9 height 8
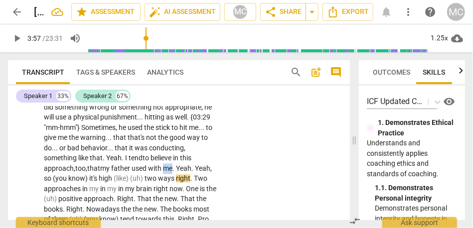
click at [173, 165] on span "me" at bounding box center [167, 169] width 9 height 8
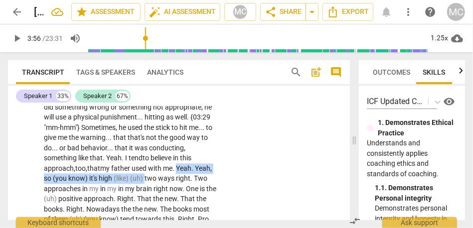
drag, startPoint x: 183, startPoint y: 169, endPoint x: 43, endPoint y: 164, distance: 140.7
click at [43, 164] on div "S2 play_arrow pause 02:33 + Add competency keyboard_arrow_right Yeah . I want t…" at bounding box center [179, 145] width 342 height 270
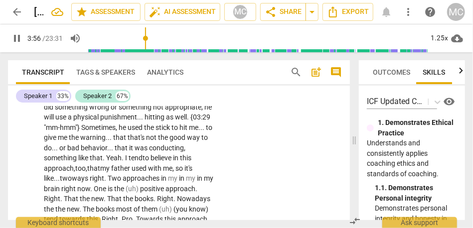
click at [122, 175] on span "Two" at bounding box center [115, 179] width 15 height 8
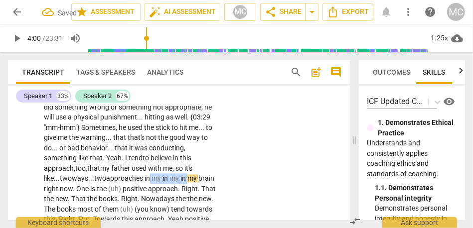
drag, startPoint x: 203, startPoint y: 168, endPoint x: 166, endPoint y: 165, distance: 38.0
click at [166, 165] on p "Yeah . I want to have the clarity . . . on the way or the approach for upbringi…" at bounding box center [131, 153] width 174 height 245
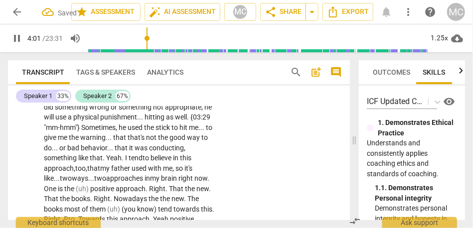
click at [78, 155] on span "something" at bounding box center [61, 159] width 34 height 8
click at [108, 185] on span "positive" at bounding box center [102, 189] width 25 height 8
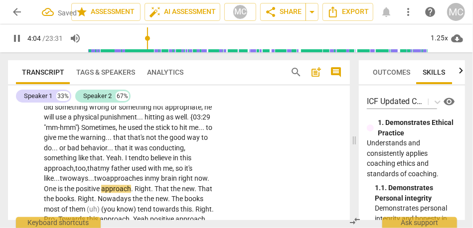
click at [171, 185] on span "That" at bounding box center [163, 189] width 16 height 8
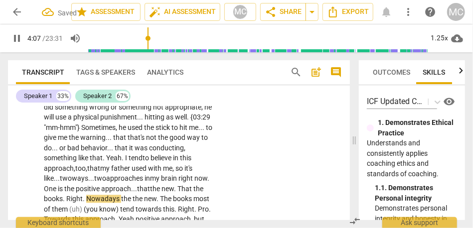
click at [174, 185] on span "new" at bounding box center [168, 189] width 12 height 8
drag, startPoint x: 194, startPoint y: 179, endPoint x: 56, endPoint y: 188, distance: 137.9
click at [56, 188] on p "Yeah . I want to have the clarity . . . on the way or the approach for upbringi…" at bounding box center [131, 148] width 174 height 235
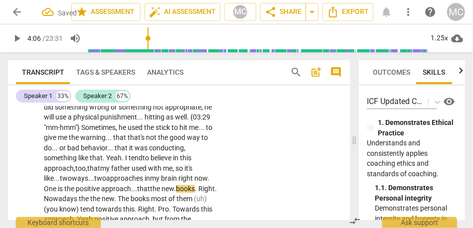
click at [137, 185] on span "approach..." at bounding box center [119, 189] width 36 height 8
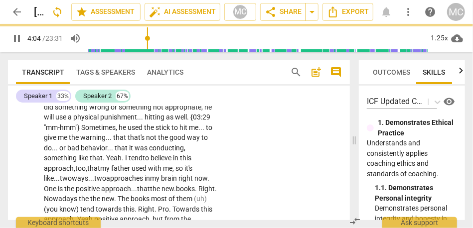
scroll to position [813, 0]
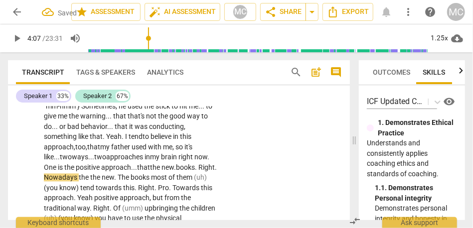
click at [174, 169] on span "." at bounding box center [175, 168] width 2 height 8
click at [150, 164] on span "that" at bounding box center [143, 168] width 13 height 8
click at [101, 172] on p "Yeah . I want to have the clarity . . . on the way or the approach for upbringi…" at bounding box center [131, 126] width 174 height 235
click at [175, 172] on span "books" at bounding box center [184, 168] width 19 height 8
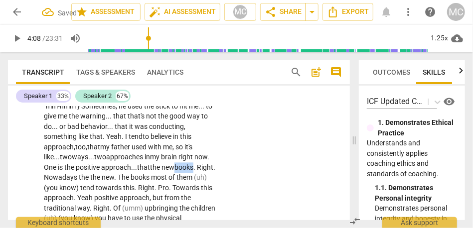
click at [175, 172] on span "books" at bounding box center [184, 168] width 19 height 8
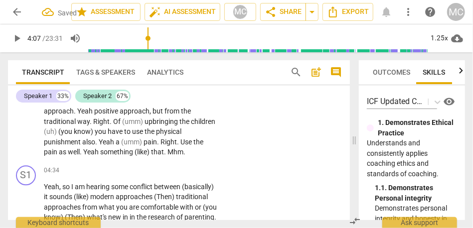
type input "247"
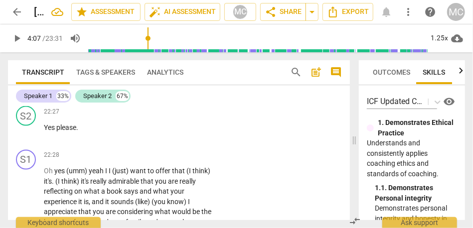
scroll to position [4946, 0]
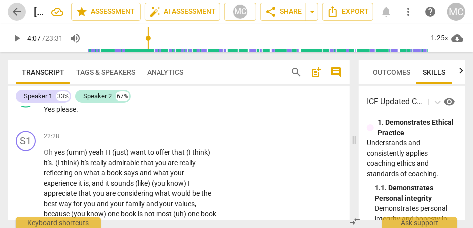
click at [16, 14] on span "arrow_back" at bounding box center [17, 12] width 12 height 12
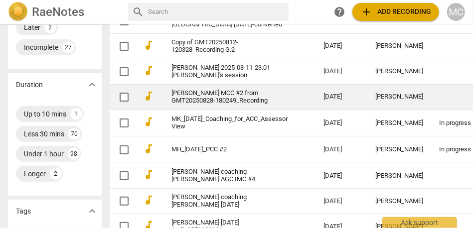
scroll to position [260, 0]
